Goal: Task Accomplishment & Management: Use online tool/utility

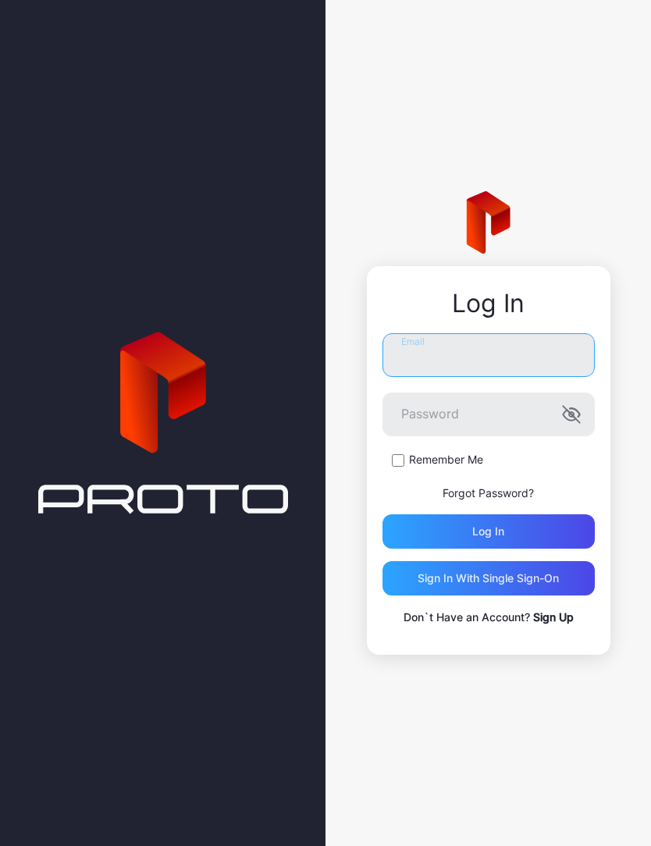
type input "**********"
click at [488, 532] on button "Log in" at bounding box center [489, 532] width 212 height 34
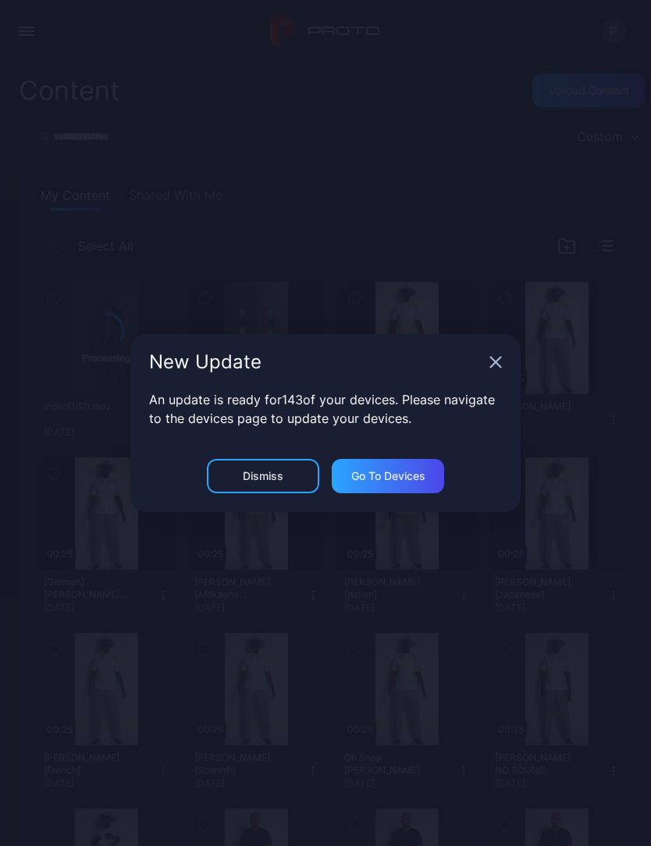
click at [495, 347] on div "New Update" at bounding box center [325, 362] width 390 height 56
click at [486, 362] on div "New Update" at bounding box center [325, 362] width 390 height 56
click at [490, 358] on icon "button" at bounding box center [496, 362] width 12 height 12
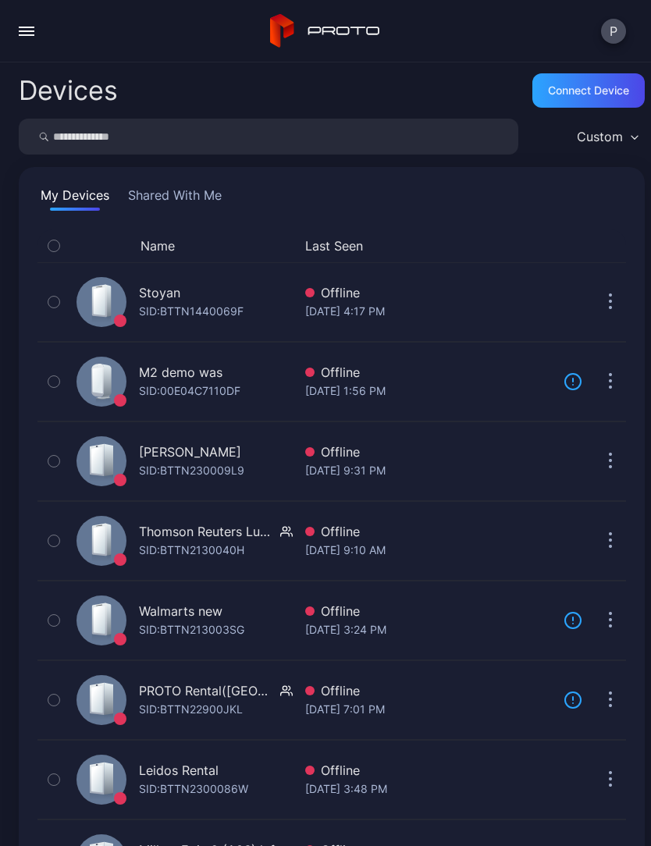
click at [30, 37] on button "button" at bounding box center [26, 31] width 31 height 31
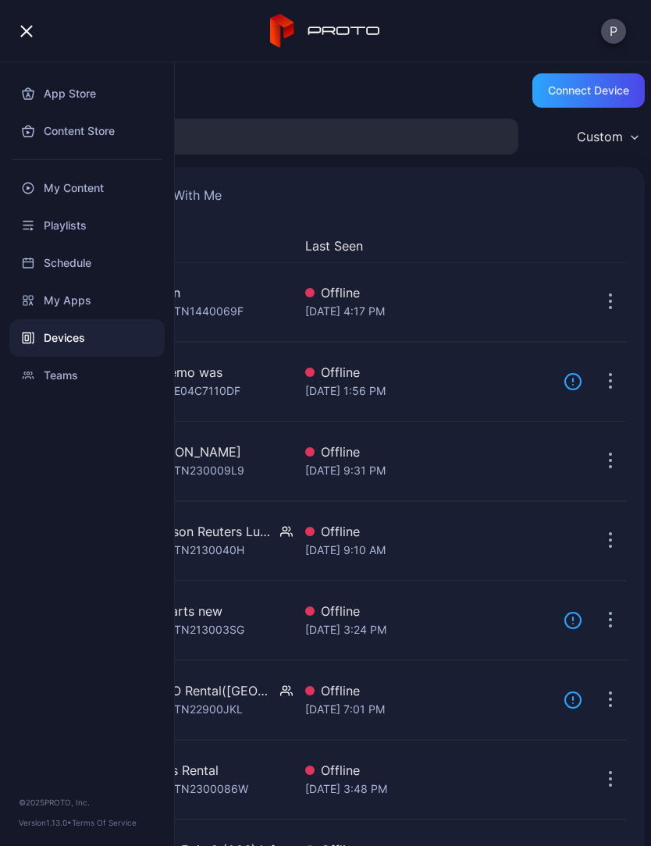
click at [94, 185] on div "My Content" at bounding box center [86, 187] width 155 height 37
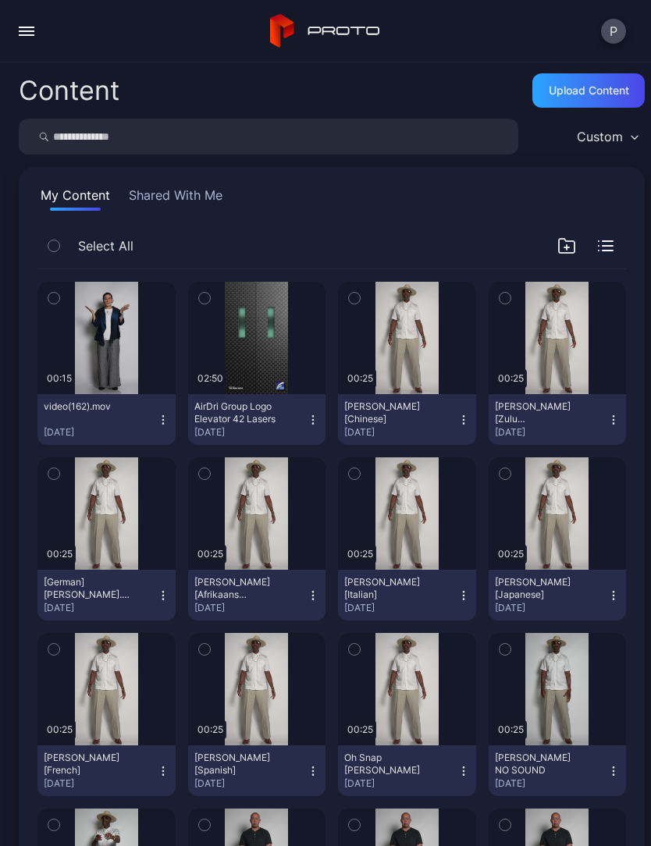
click at [167, 412] on button "video(162).mov Sep 3, 2025" at bounding box center [106, 419] width 138 height 51
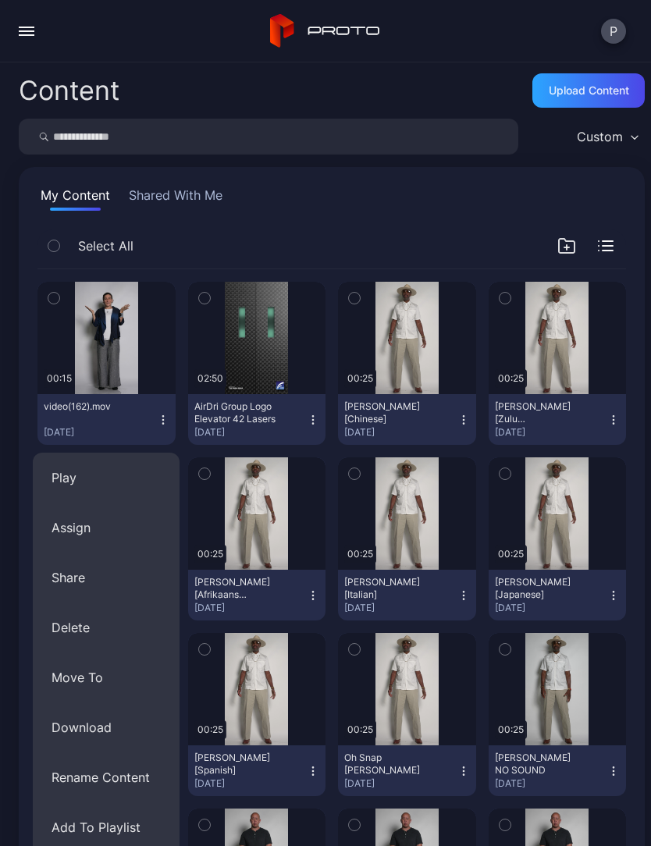
click at [356, 201] on div "My Content Shared With Me" at bounding box center [331, 198] width 589 height 25
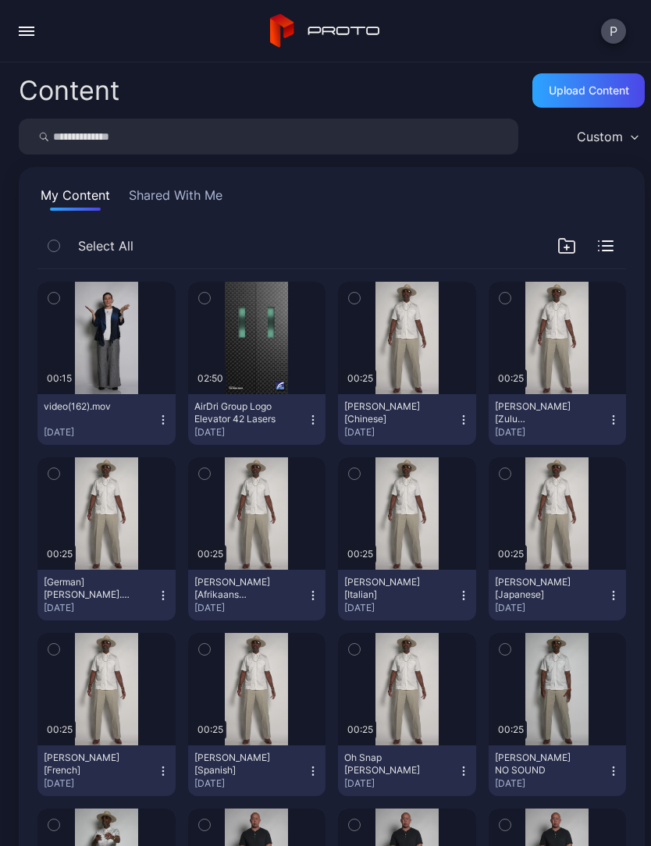
click at [161, 429] on button "video(162).mov Sep 3, 2025" at bounding box center [106, 419] width 138 height 51
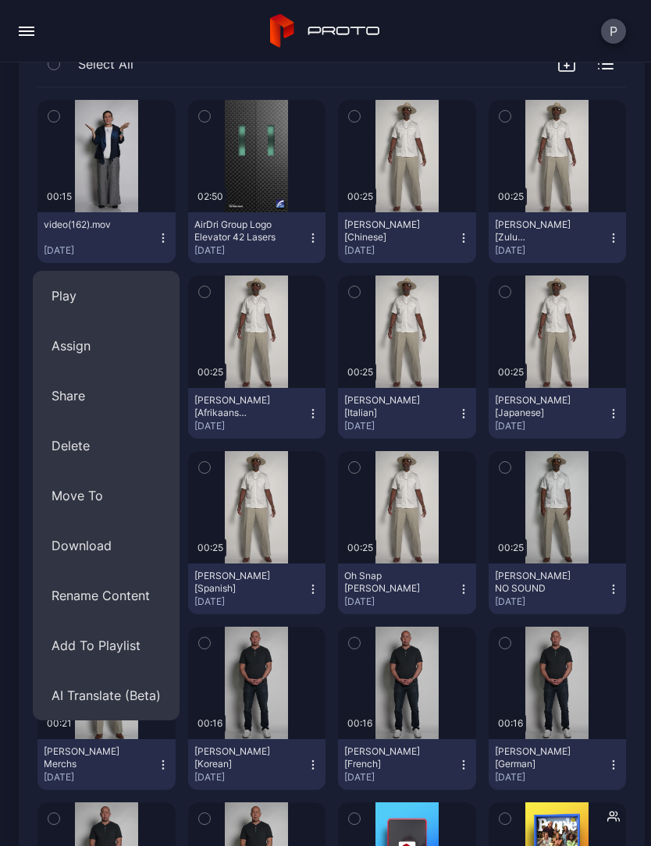
scroll to position [187, 0]
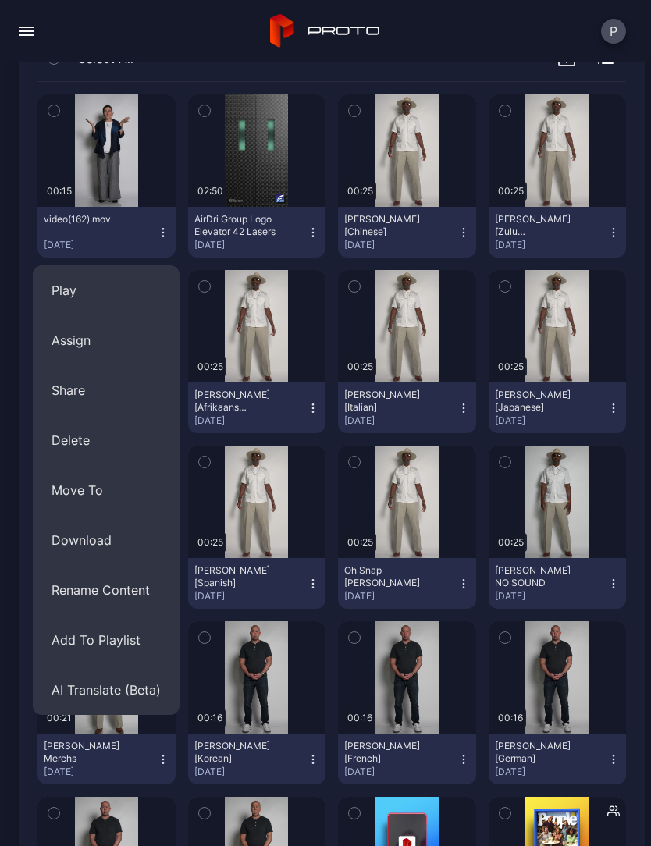
click at [112, 686] on button "AI Translate (Beta)" at bounding box center [106, 690] width 147 height 50
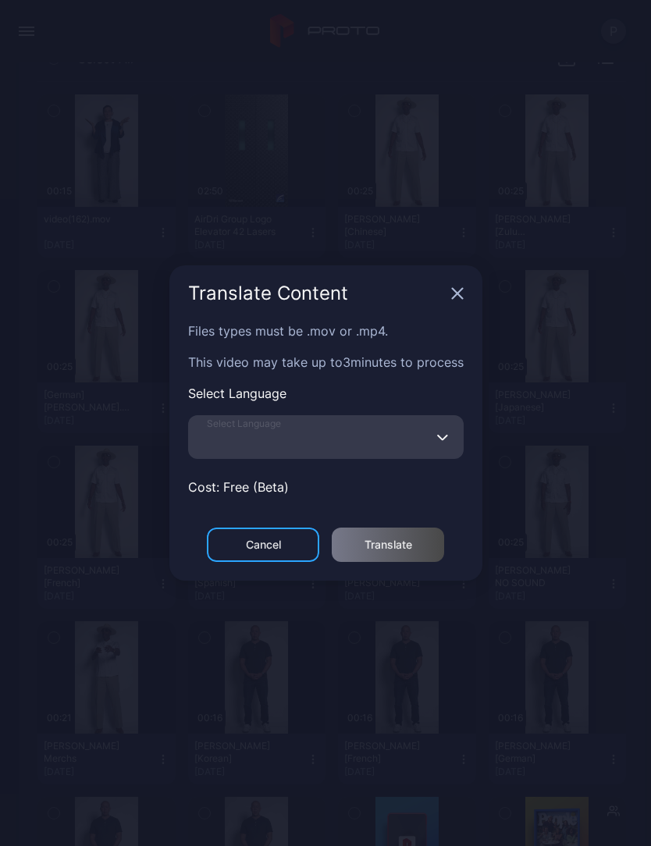
click at [342, 450] on input "Select Language" at bounding box center [326, 437] width 276 height 44
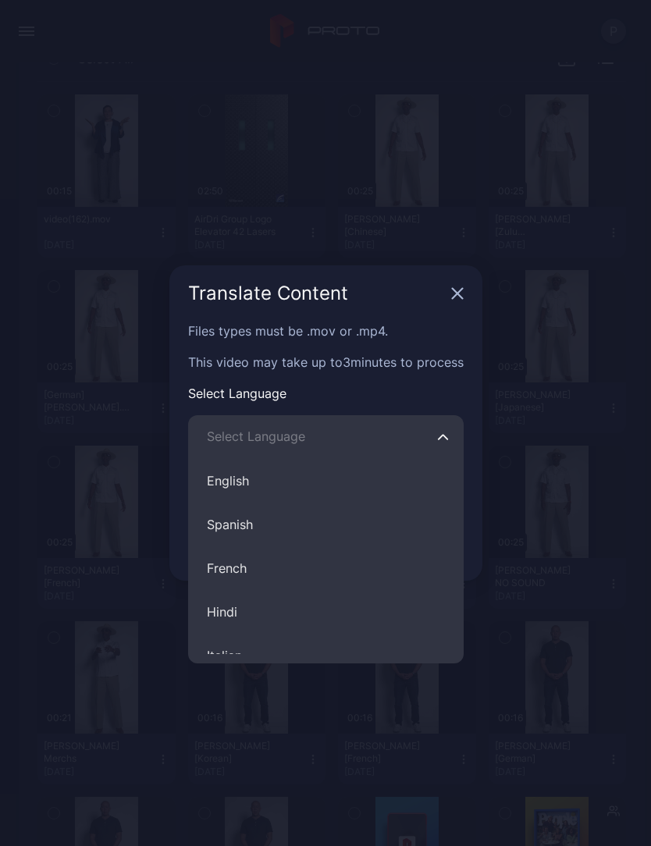
click at [276, 526] on button "Spanish" at bounding box center [326, 525] width 276 height 44
type input "*******"
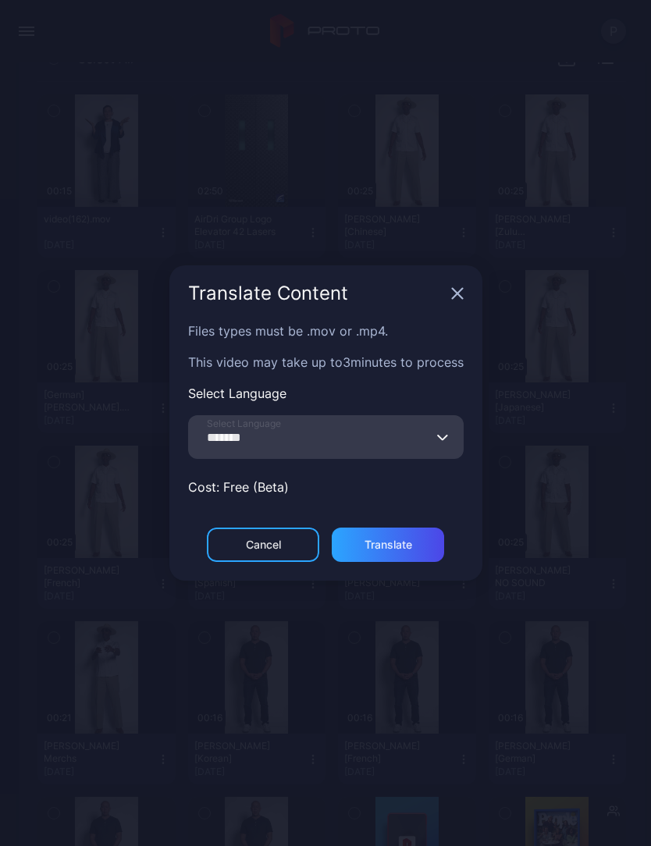
click at [405, 542] on div "Translate" at bounding box center [389, 545] width 48 height 12
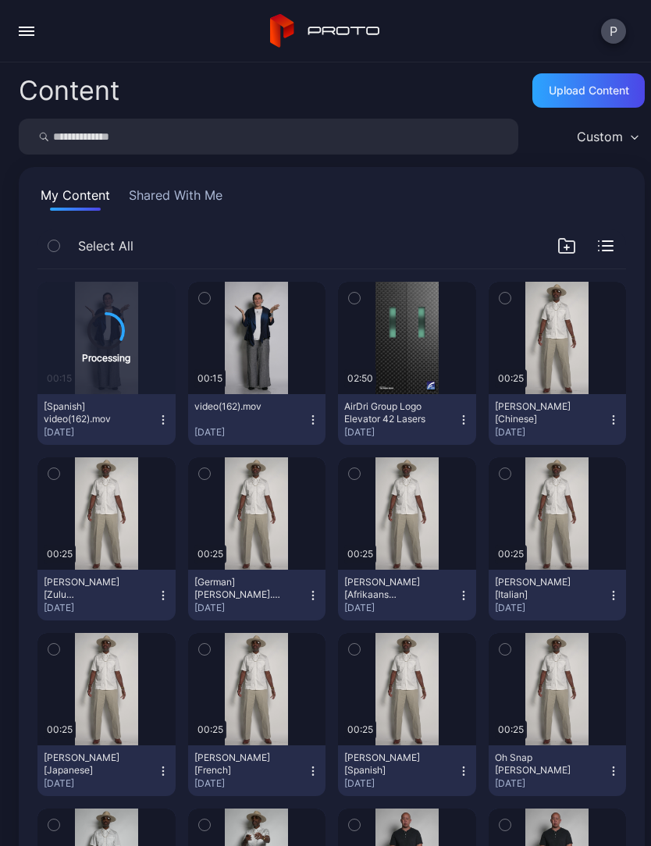
click at [319, 418] on icon "button" at bounding box center [313, 420] width 12 height 12
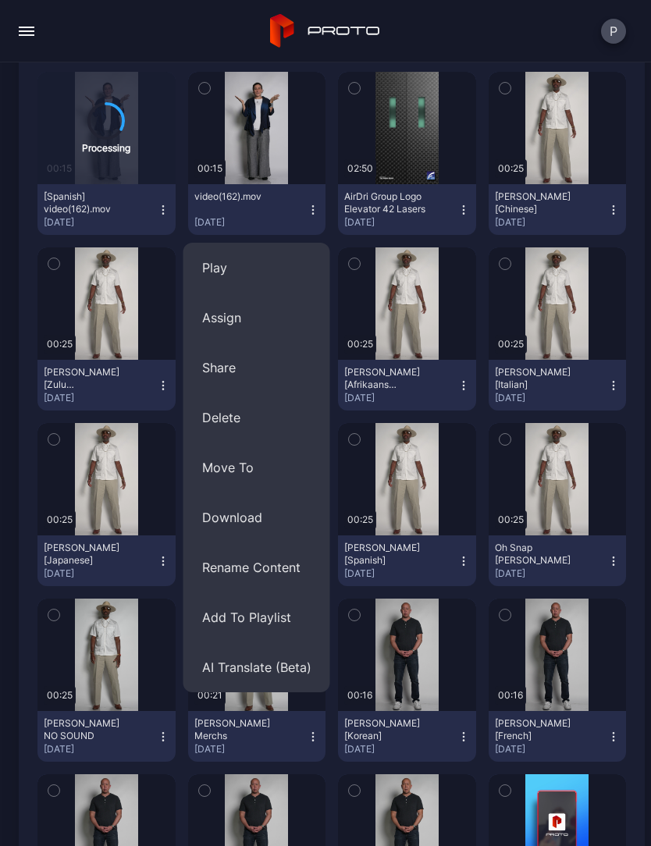
scroll to position [233, 0]
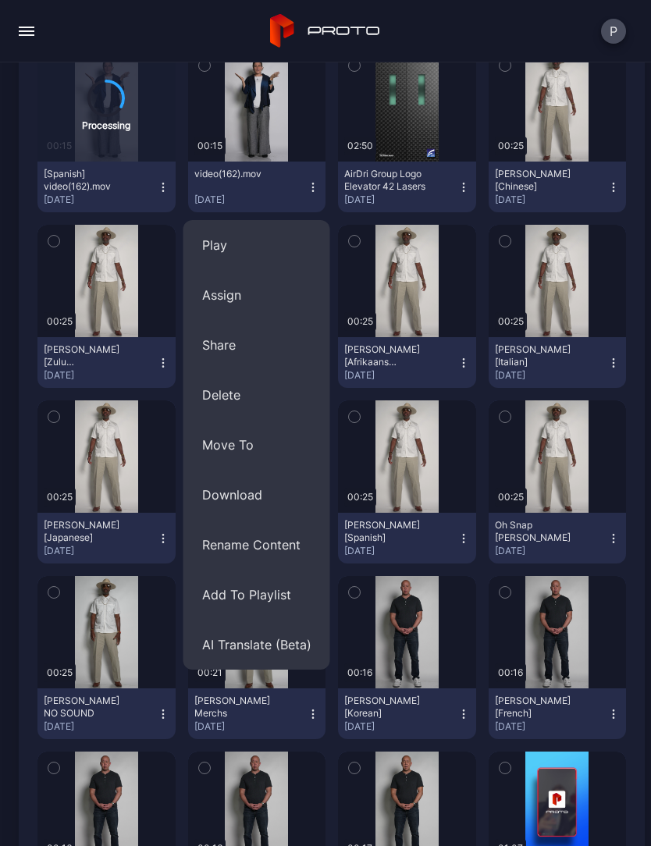
click at [259, 648] on button "AI Translate (Beta)" at bounding box center [256, 645] width 147 height 50
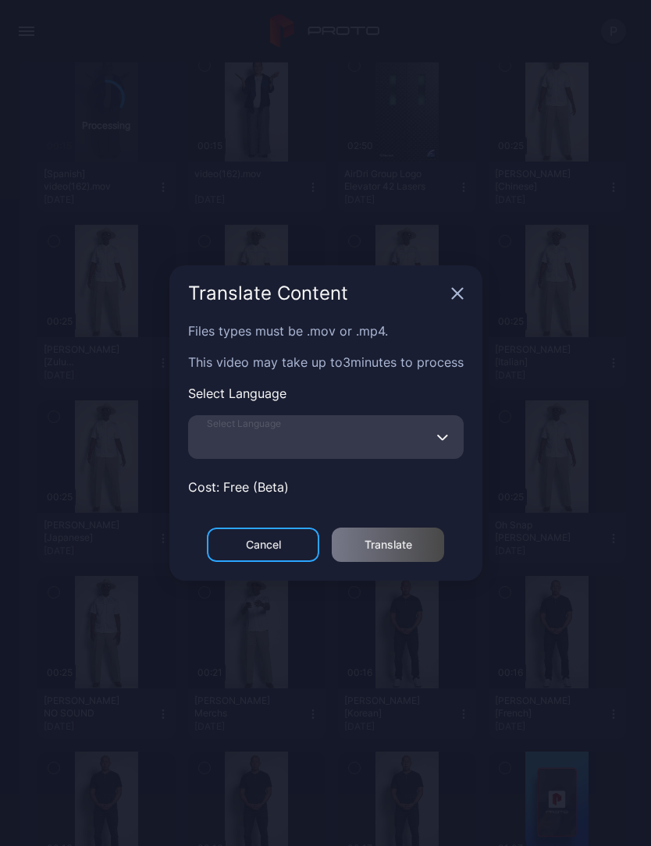
click at [337, 443] on input "Select Language" at bounding box center [326, 437] width 276 height 44
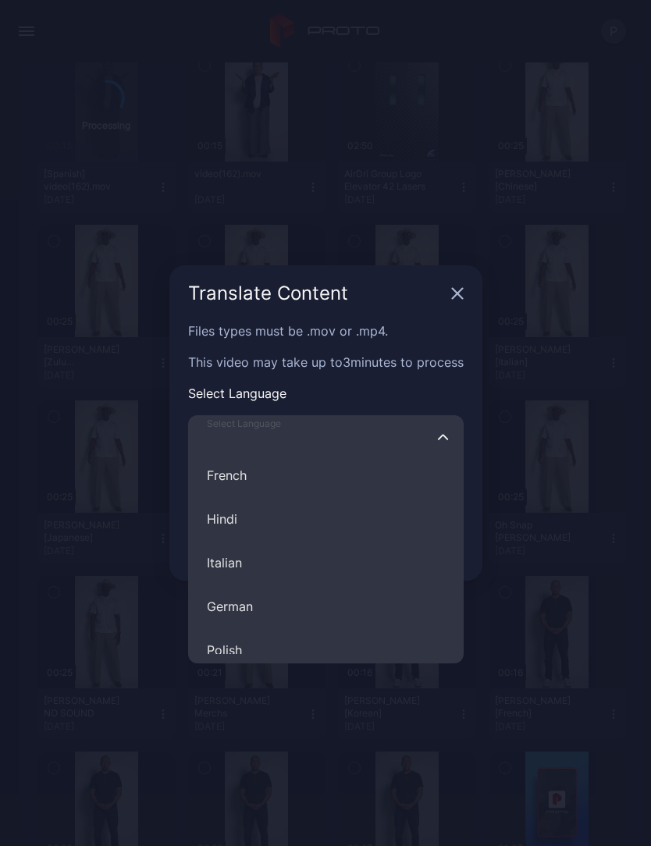
scroll to position [94, 0]
click at [290, 472] on button "French" at bounding box center [326, 475] width 276 height 44
type input "******"
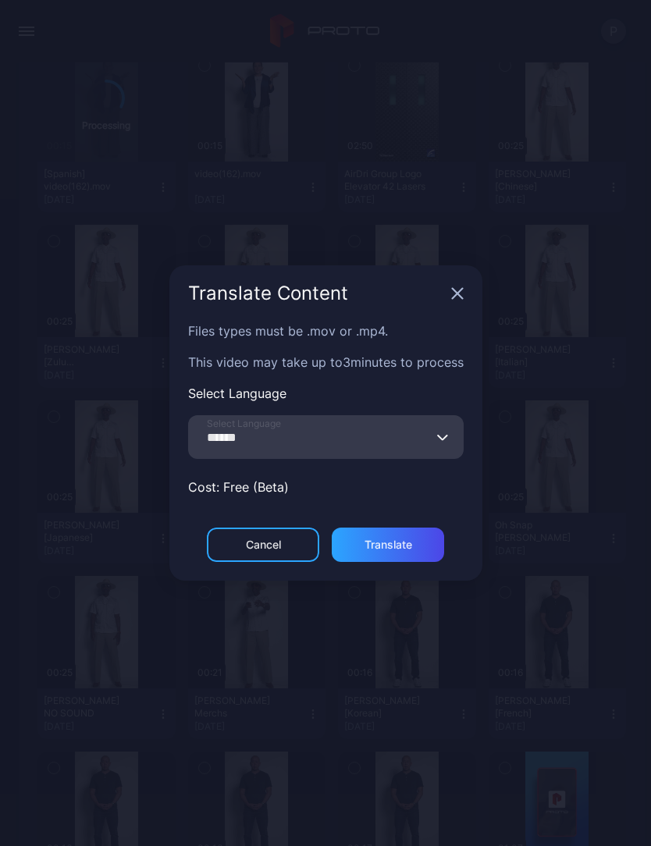
click at [390, 541] on div "Translate" at bounding box center [389, 545] width 48 height 12
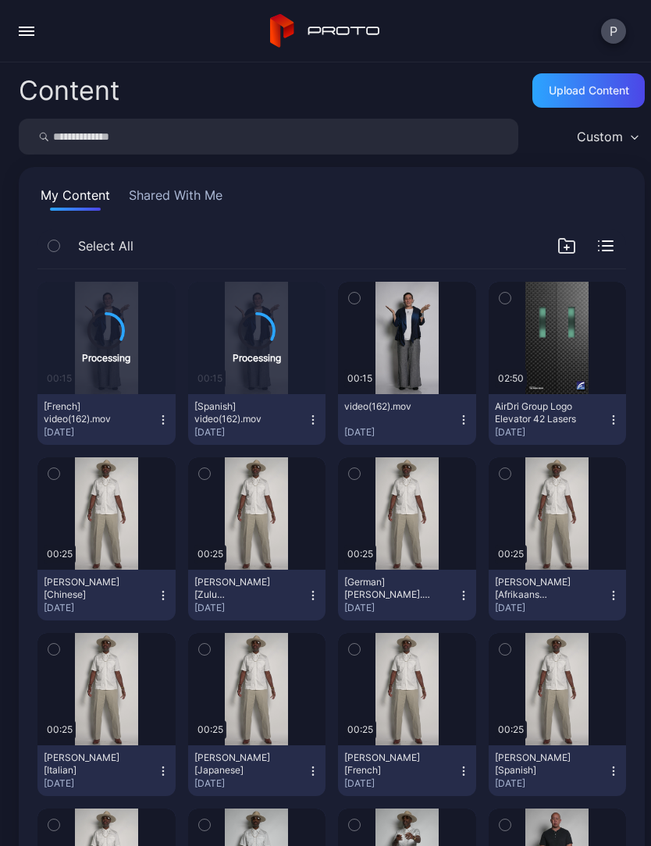
click at [458, 412] on button "video(162).mov Sep 3, 2025" at bounding box center [407, 419] width 138 height 51
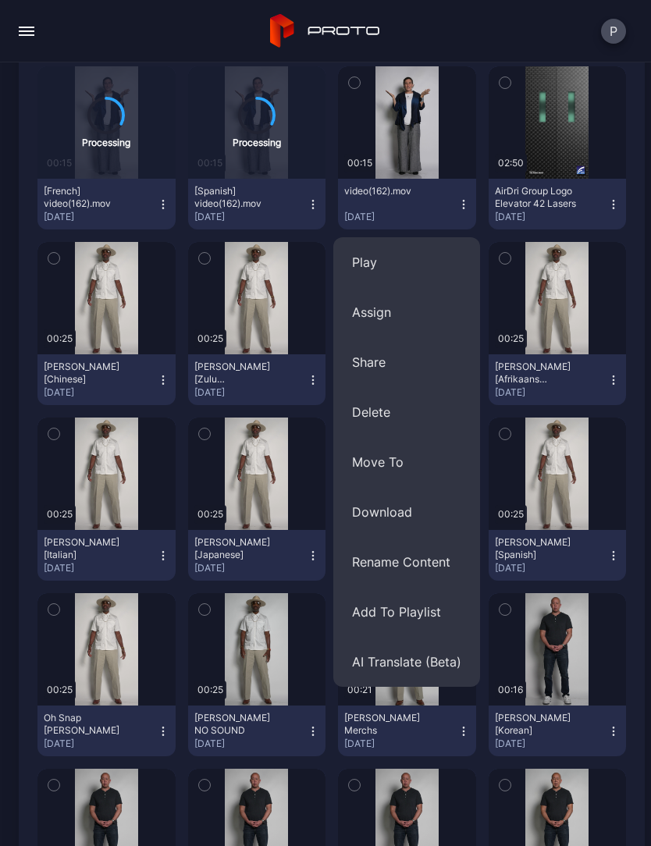
scroll to position [219, 0]
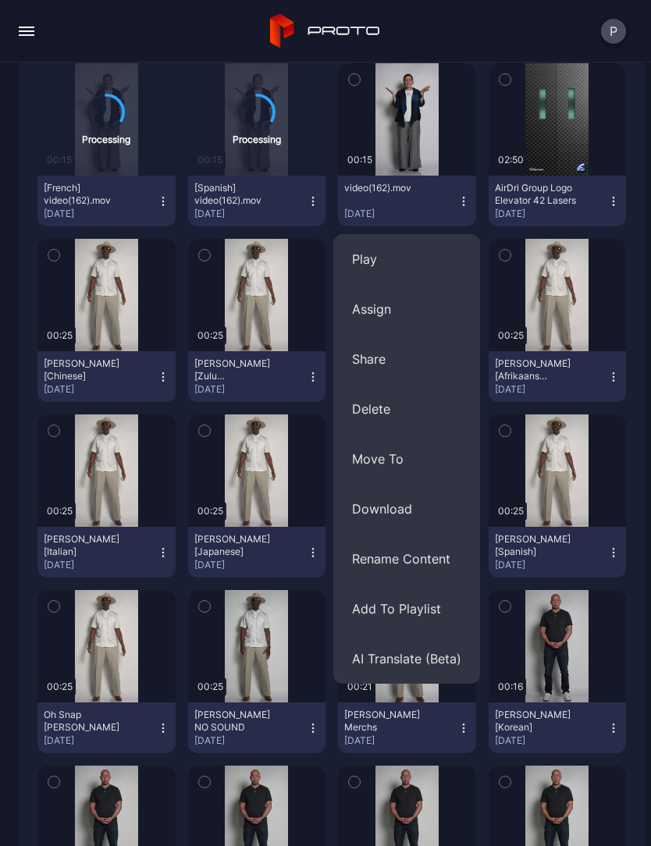
click at [409, 654] on button "AI Translate (Beta)" at bounding box center [406, 659] width 147 height 50
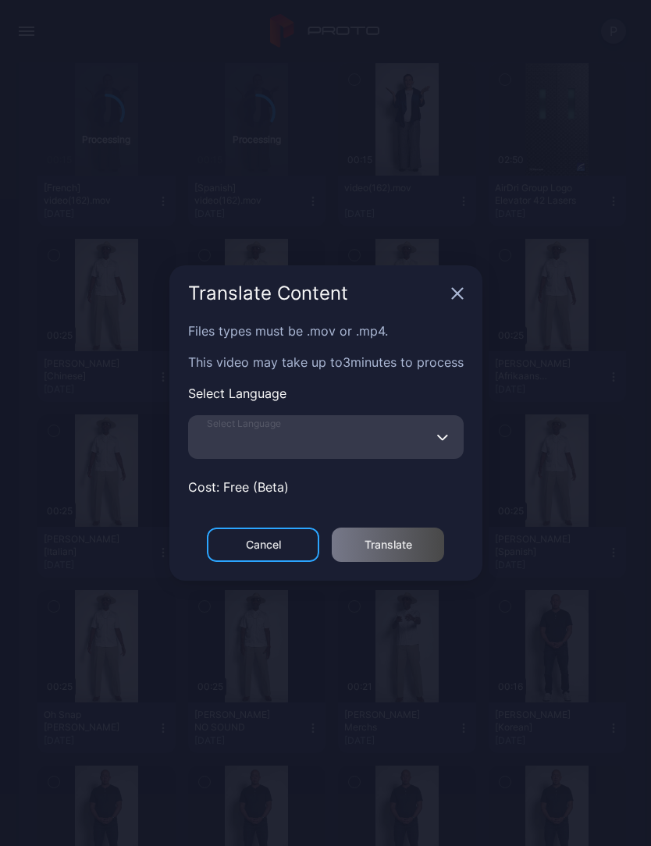
click at [353, 444] on input "Select Language" at bounding box center [326, 437] width 276 height 44
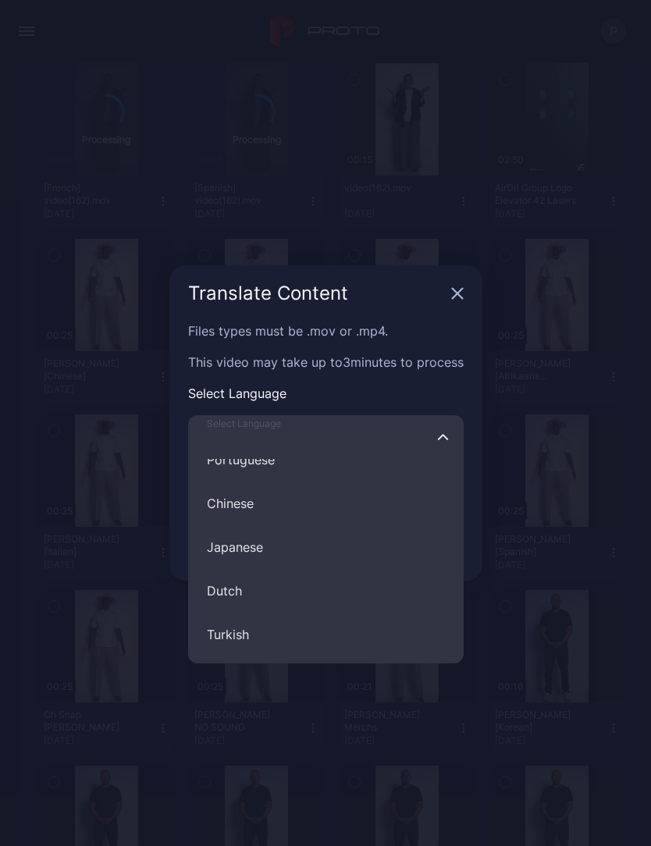
scroll to position [330, 0]
click at [275, 544] on button "Japanese" at bounding box center [326, 544] width 276 height 44
type input "********"
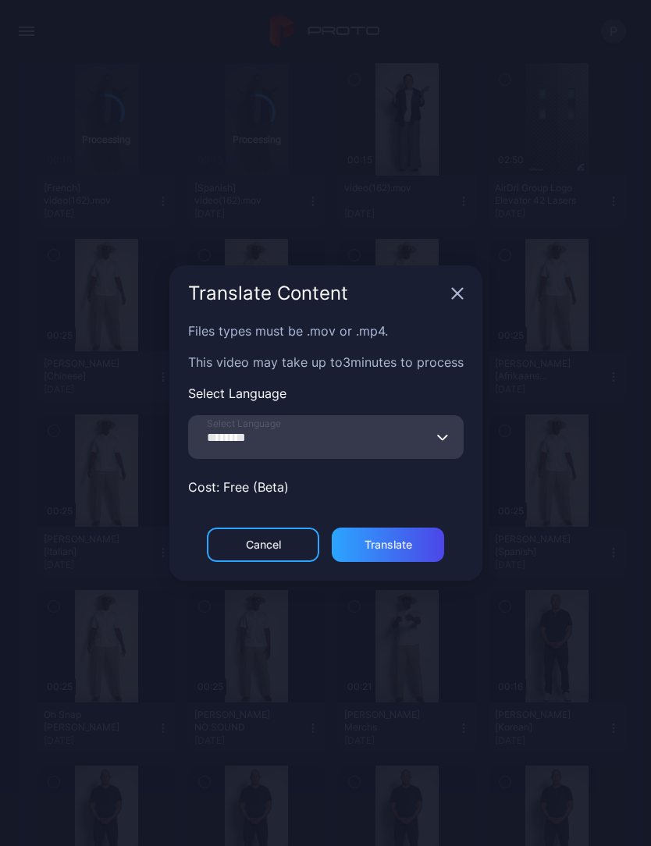
click at [393, 542] on div "Translate" at bounding box center [389, 545] width 48 height 12
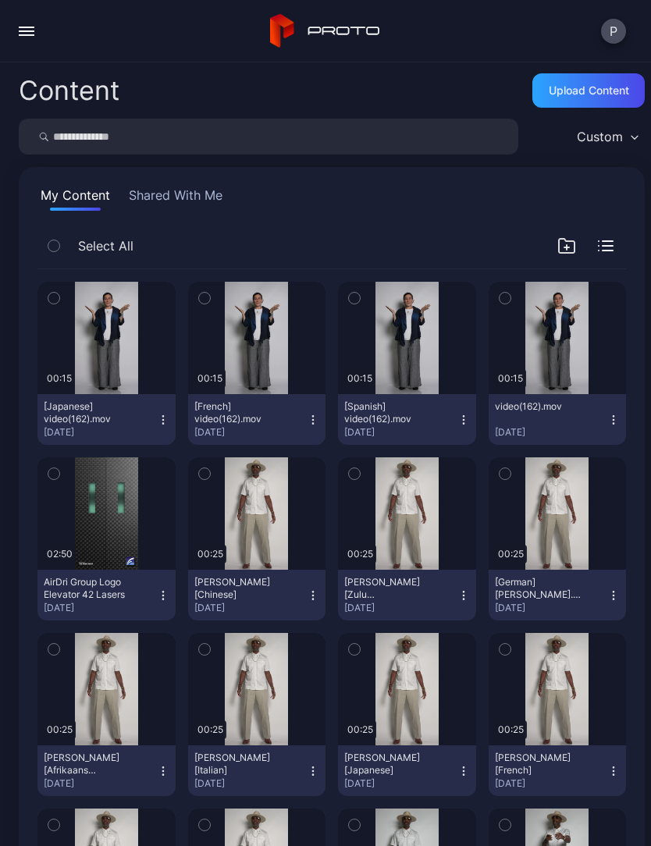
click at [344, 290] on button "button" at bounding box center [354, 298] width 33 height 33
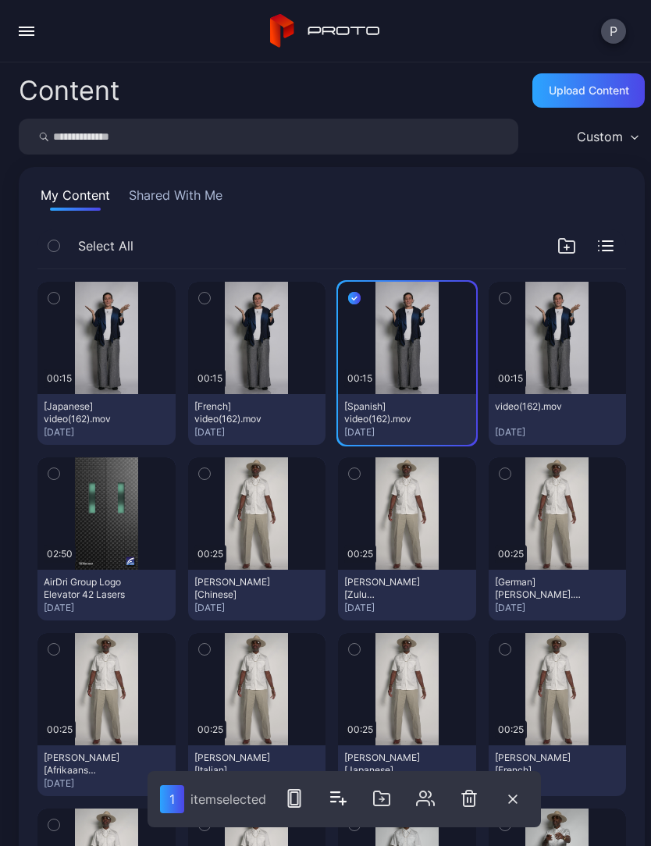
click at [208, 304] on icon "button" at bounding box center [204, 298] width 11 height 17
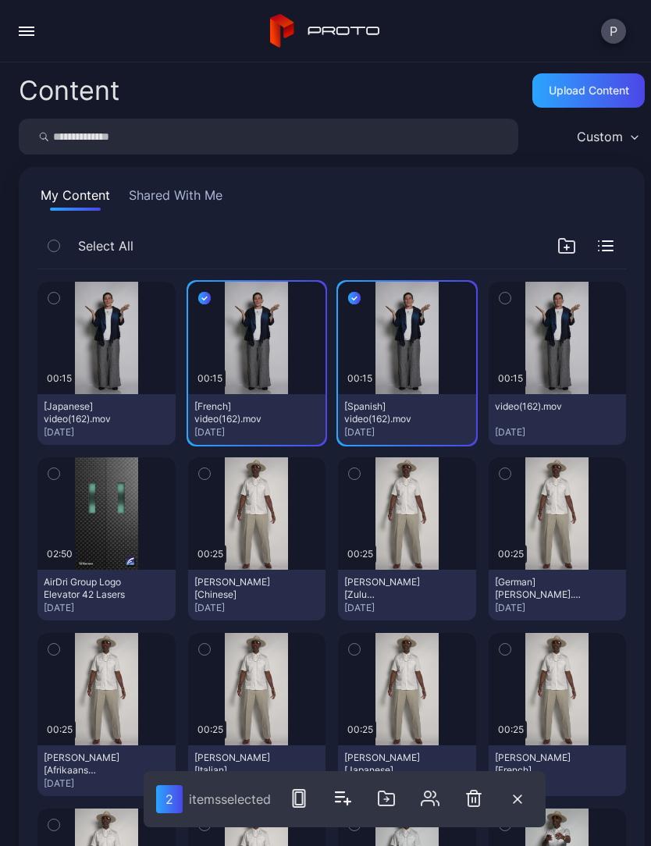
click at [45, 291] on button "button" at bounding box center [53, 298] width 33 height 33
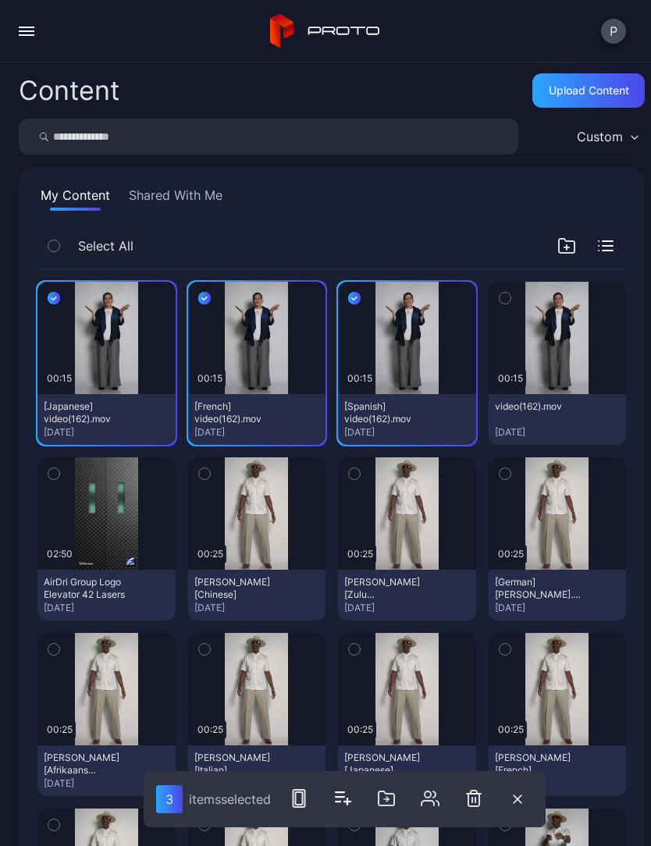
click at [295, 794] on rect "button" at bounding box center [299, 798] width 12 height 17
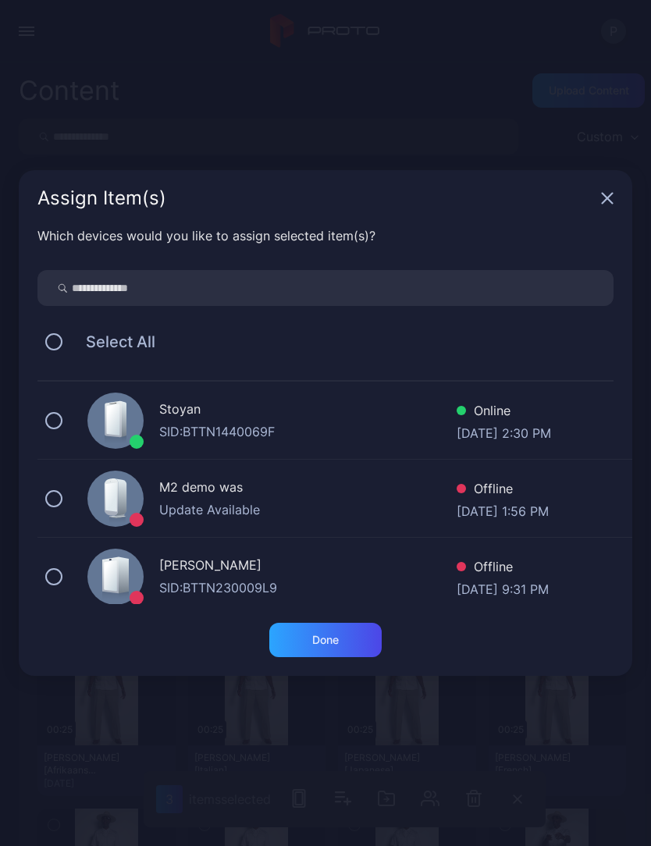
click at [112, 278] on input "search" at bounding box center [325, 288] width 576 height 36
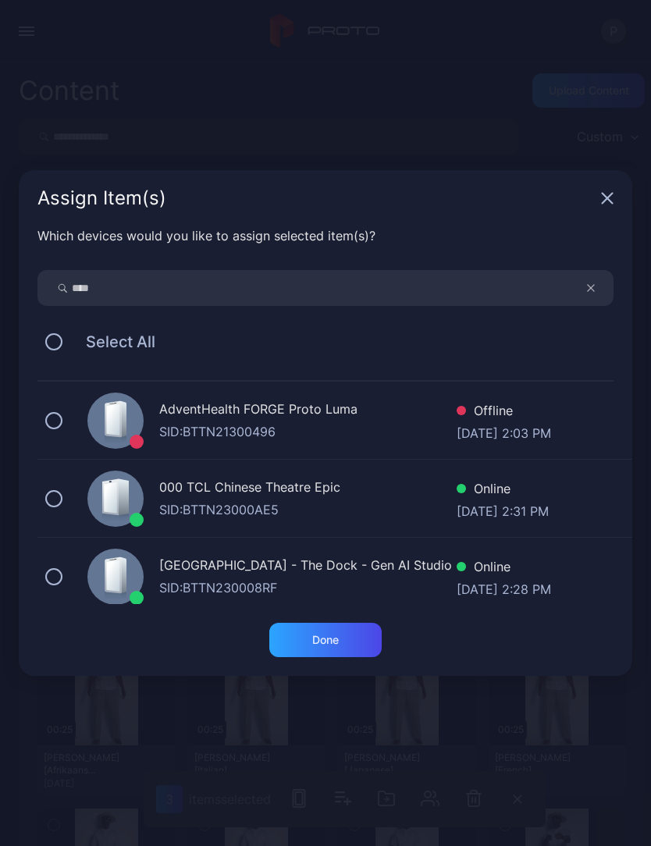
type input "****"
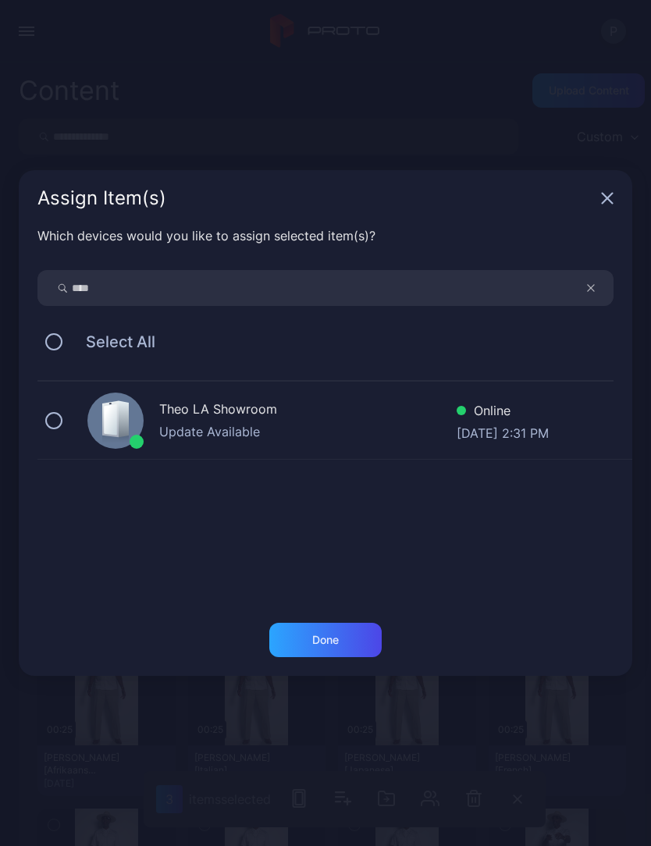
click at [58, 425] on button at bounding box center [53, 420] width 17 height 17
click at [315, 646] on div "Done" at bounding box center [325, 640] width 27 height 12
click at [326, 629] on div "Done" at bounding box center [325, 640] width 112 height 34
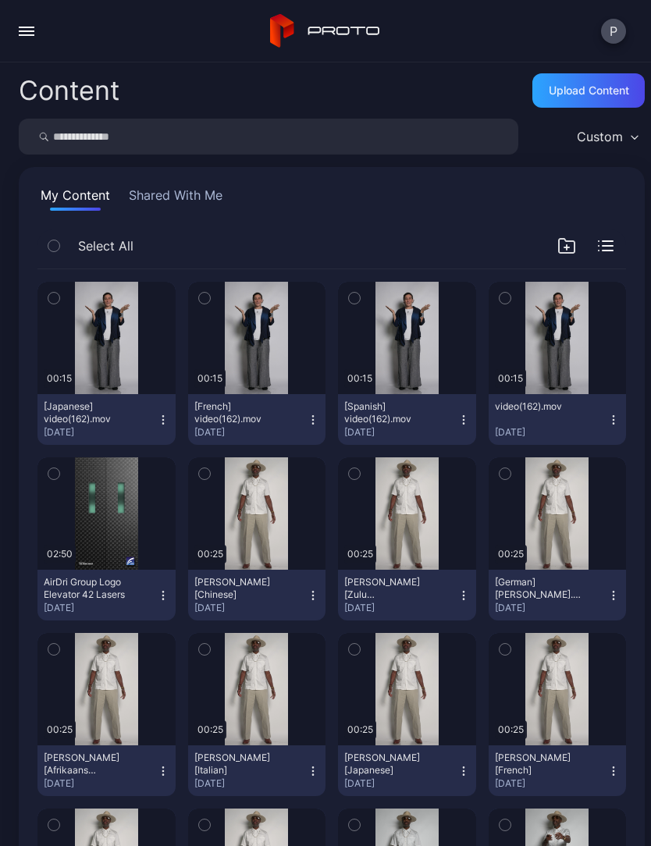
click at [468, 416] on icon "button" at bounding box center [464, 420] width 12 height 12
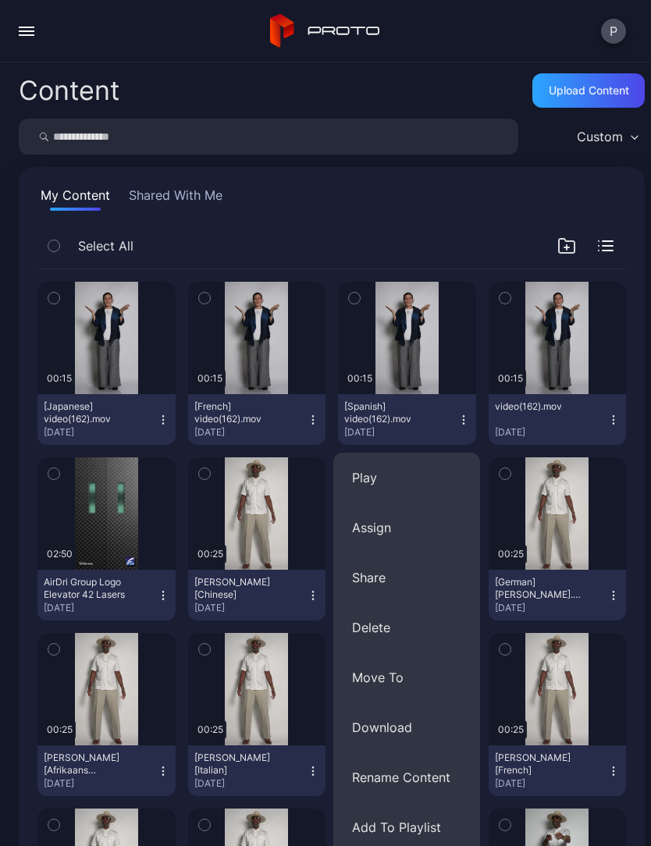
click at [20, 25] on button "button" at bounding box center [26, 31] width 31 height 31
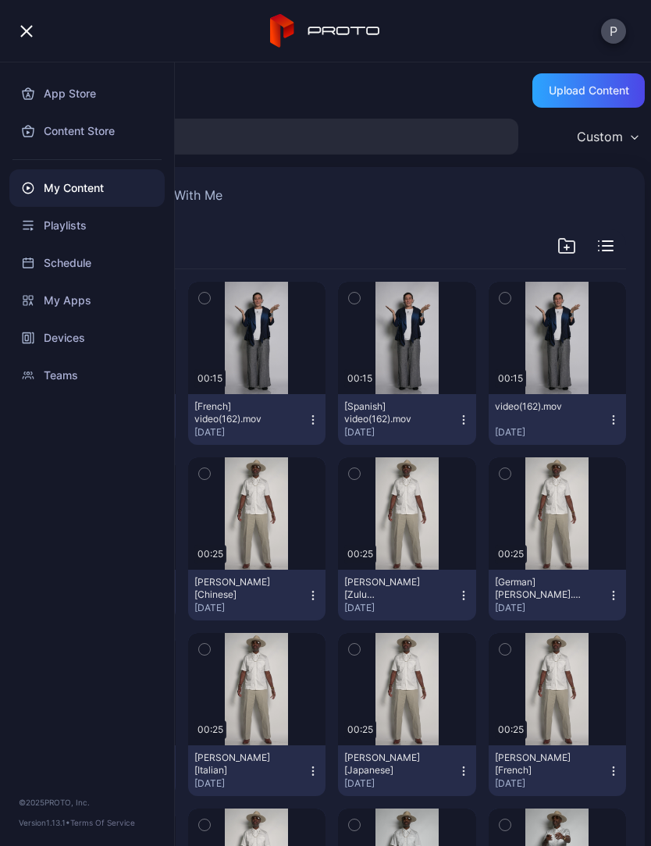
click at [77, 337] on div "Devices" at bounding box center [86, 337] width 155 height 37
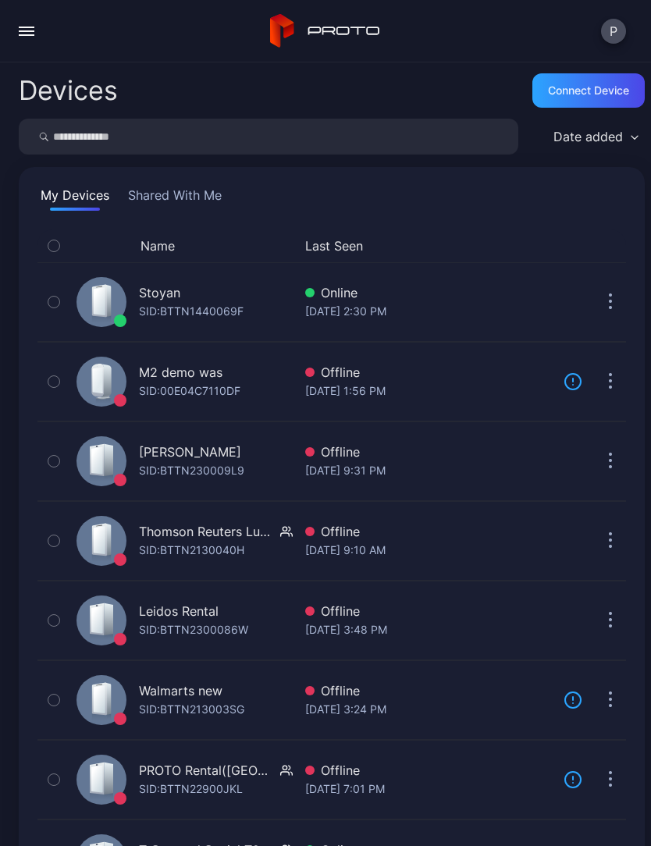
click at [290, 138] on input "search" at bounding box center [269, 137] width 500 height 36
type input "****"
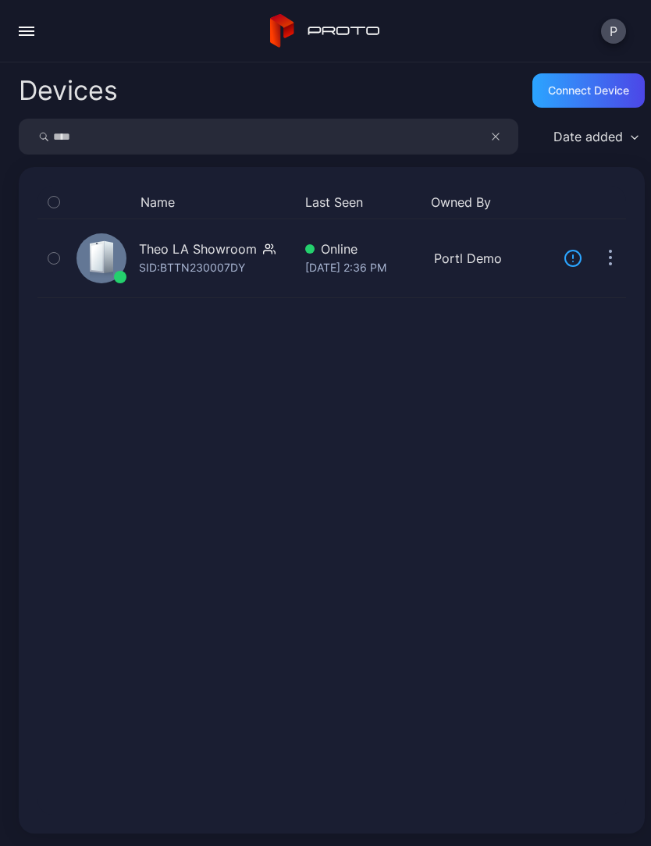
click at [192, 259] on div "SID: BTTN230007DY" at bounding box center [192, 267] width 106 height 19
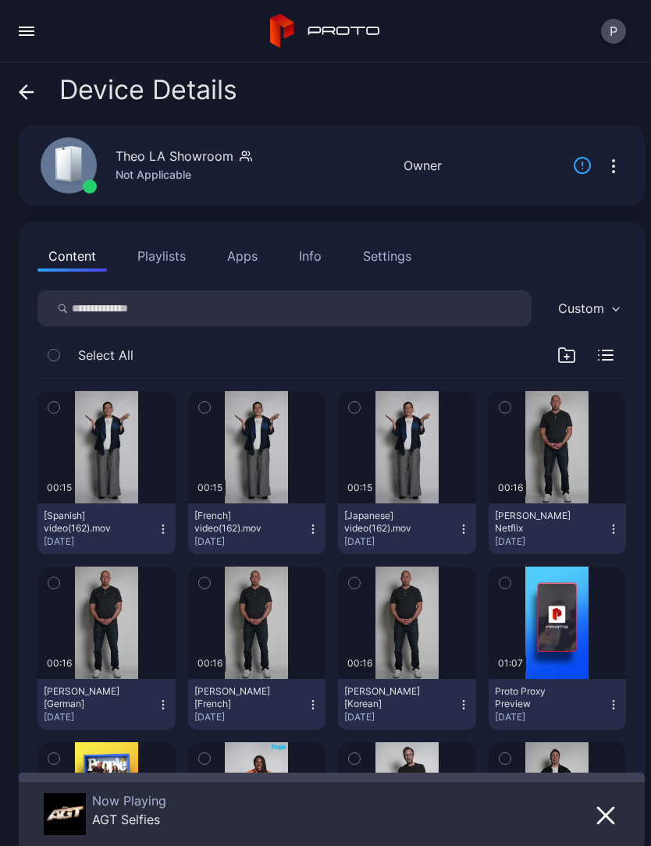
click at [0, 0] on div "button" at bounding box center [0, 0] width 0 height 0
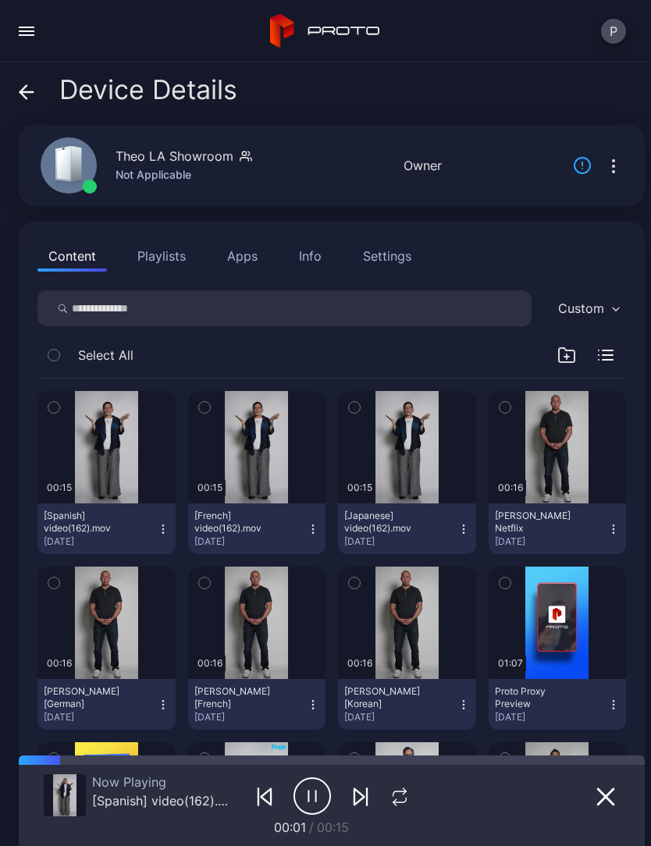
click at [0, 0] on div "button" at bounding box center [0, 0] width 0 height 0
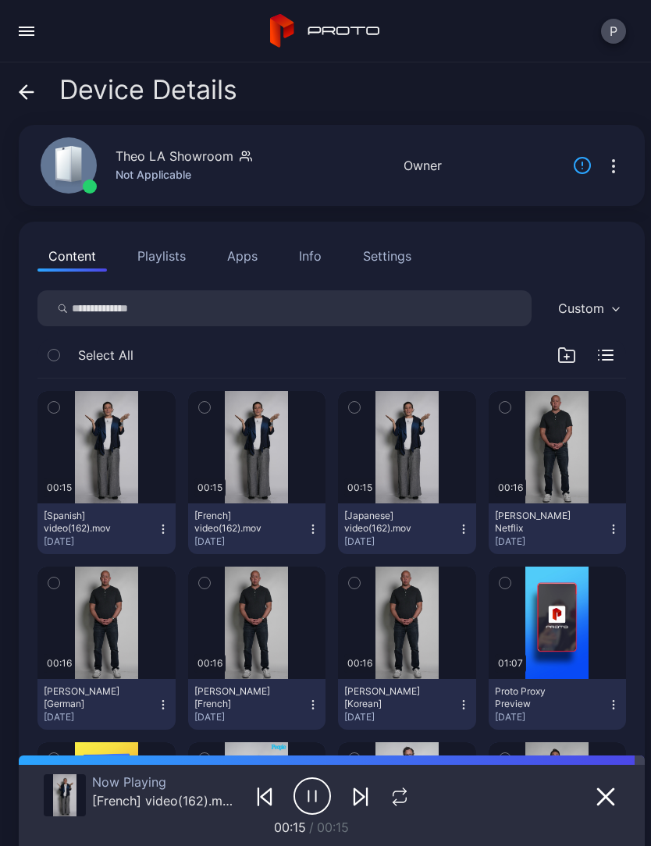
click at [0, 0] on div "button" at bounding box center [0, 0] width 0 height 0
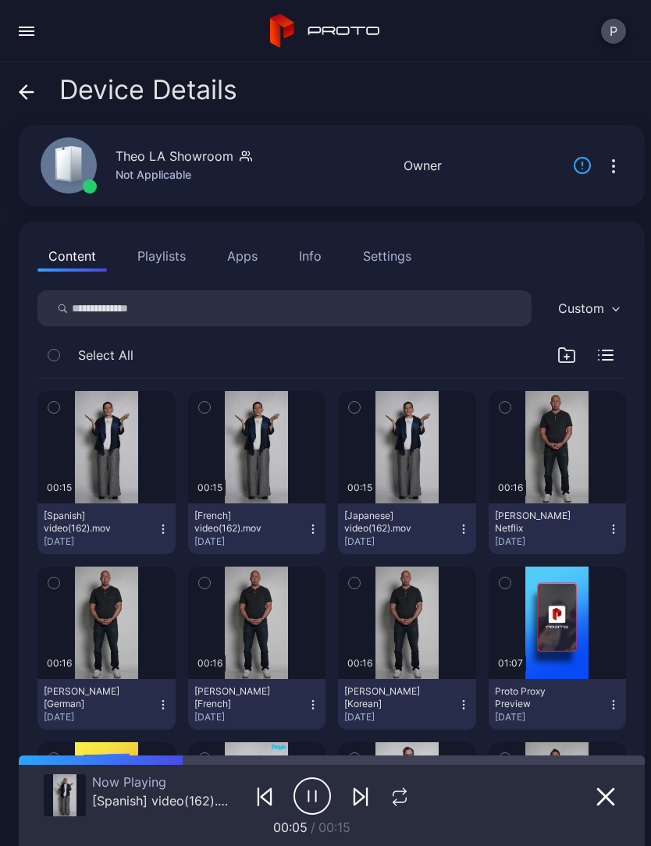
click at [598, 796] on icon "button" at bounding box center [606, 797] width 16 height 16
